Goal: Entertainment & Leisure: Browse casually

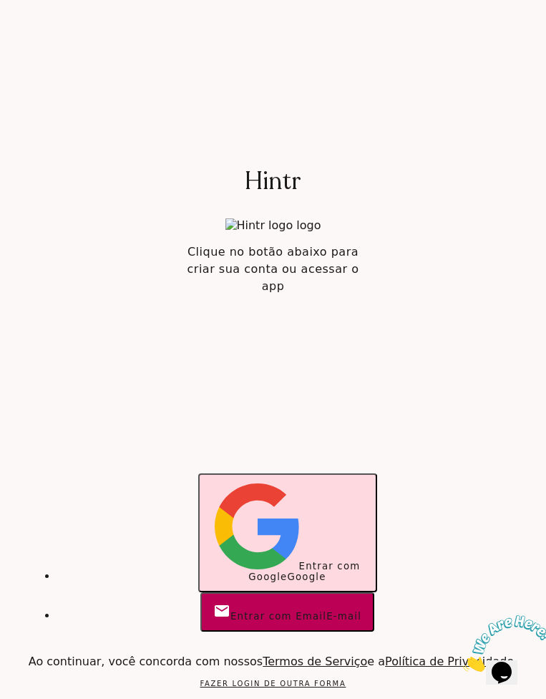
click at [261, 572] on button "Entrar com Google Google" at bounding box center [287, 532] width 179 height 119
